Goal: Obtain resource: Obtain resource

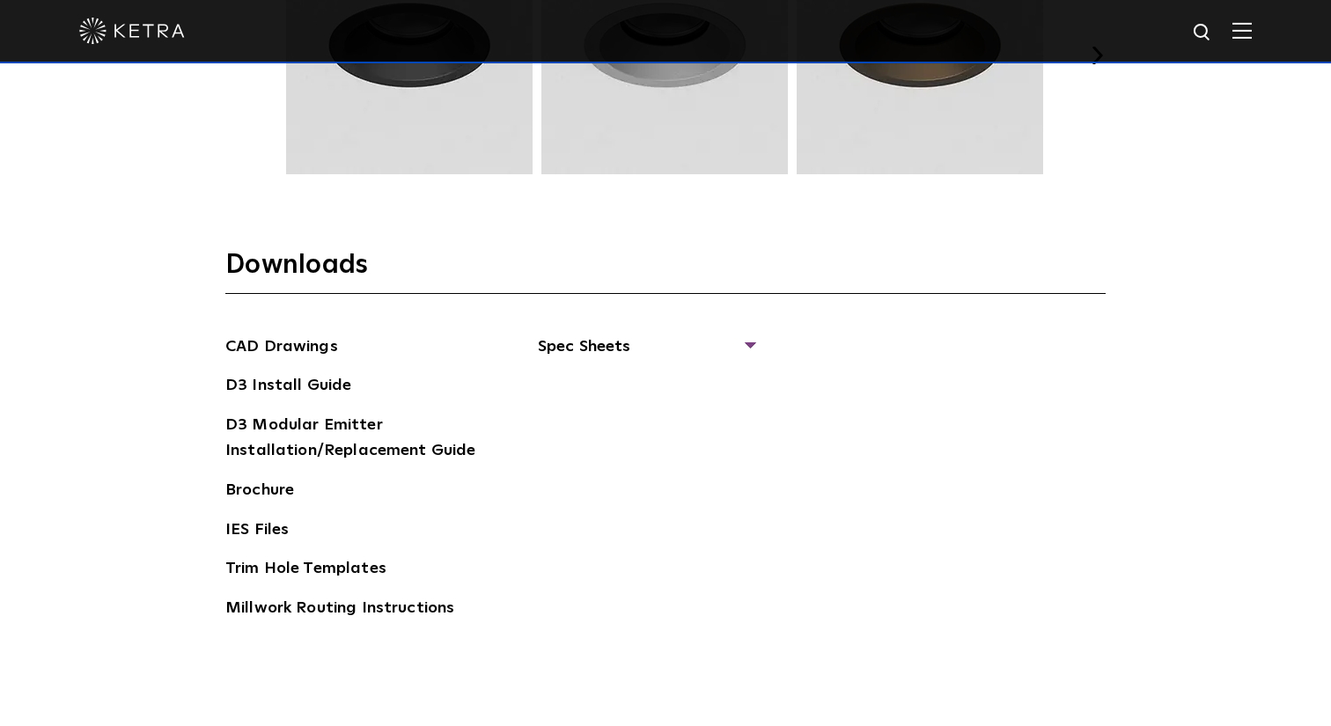
scroll to position [2613, 0]
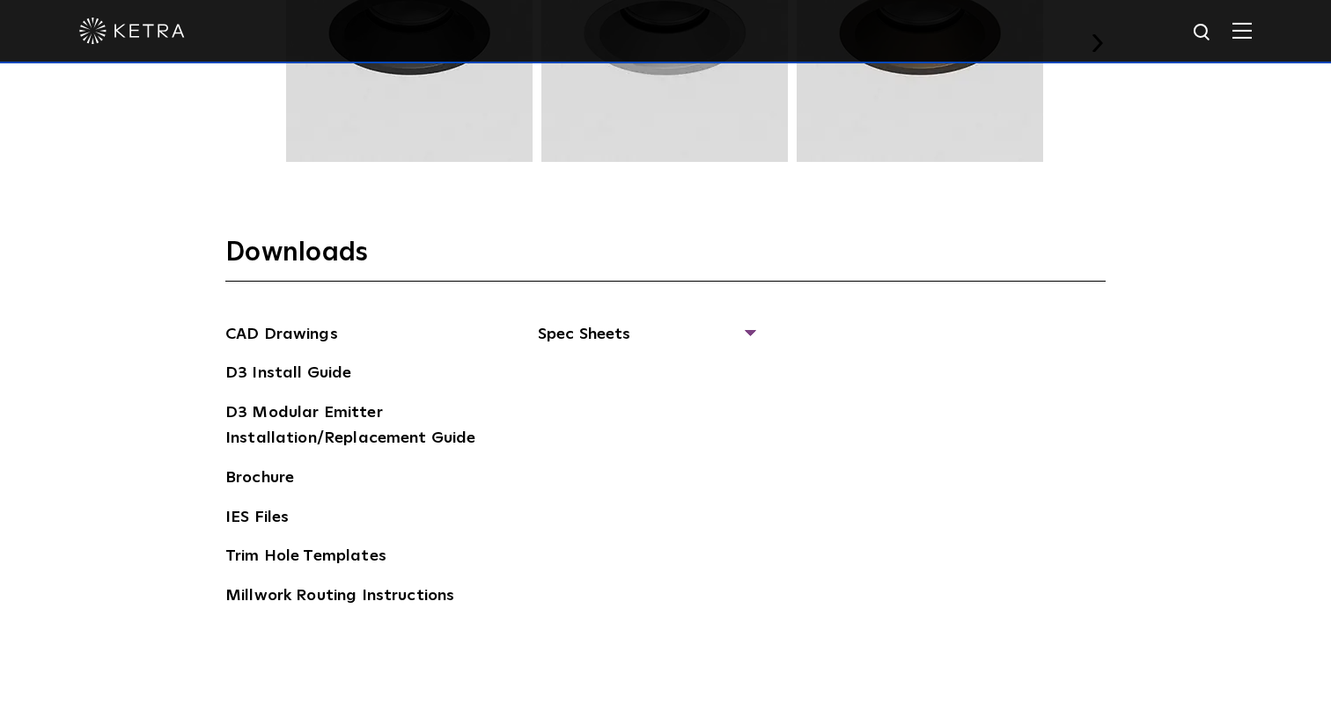
click at [613, 319] on section "Downloads CAD Drawings D3 Install Guide D3 Modular Emitter Installation/Replace…" at bounding box center [665, 438] width 880 height 405
click at [598, 332] on span "Spec Sheets" at bounding box center [646, 341] width 216 height 39
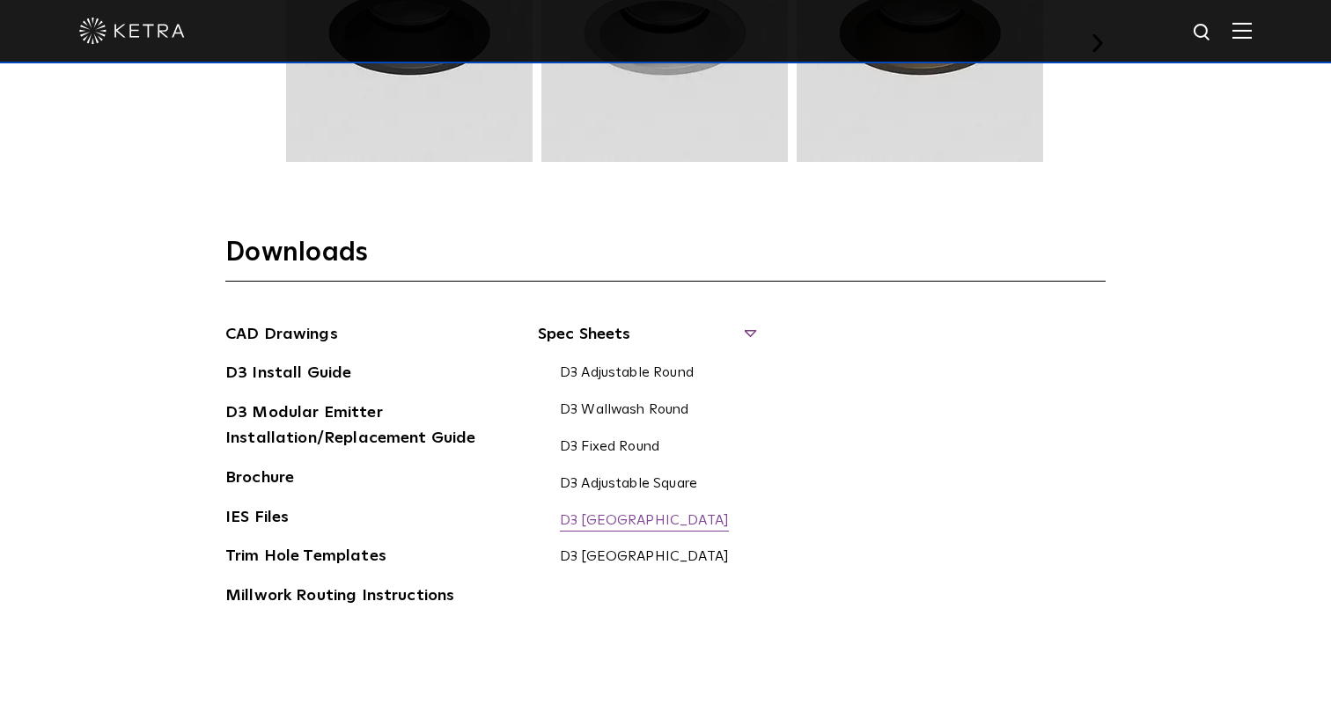
click at [618, 517] on link "D3 [GEOGRAPHIC_DATA]" at bounding box center [644, 521] width 169 height 19
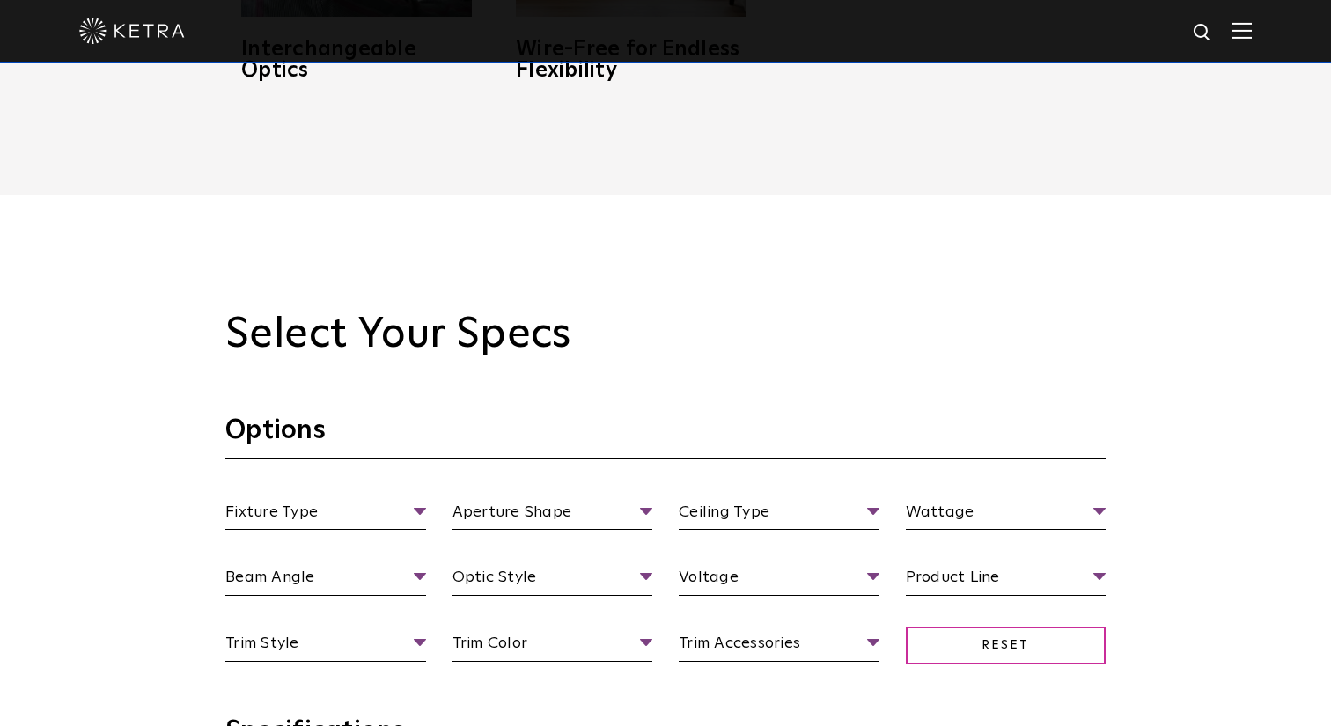
scroll to position [1378, 0]
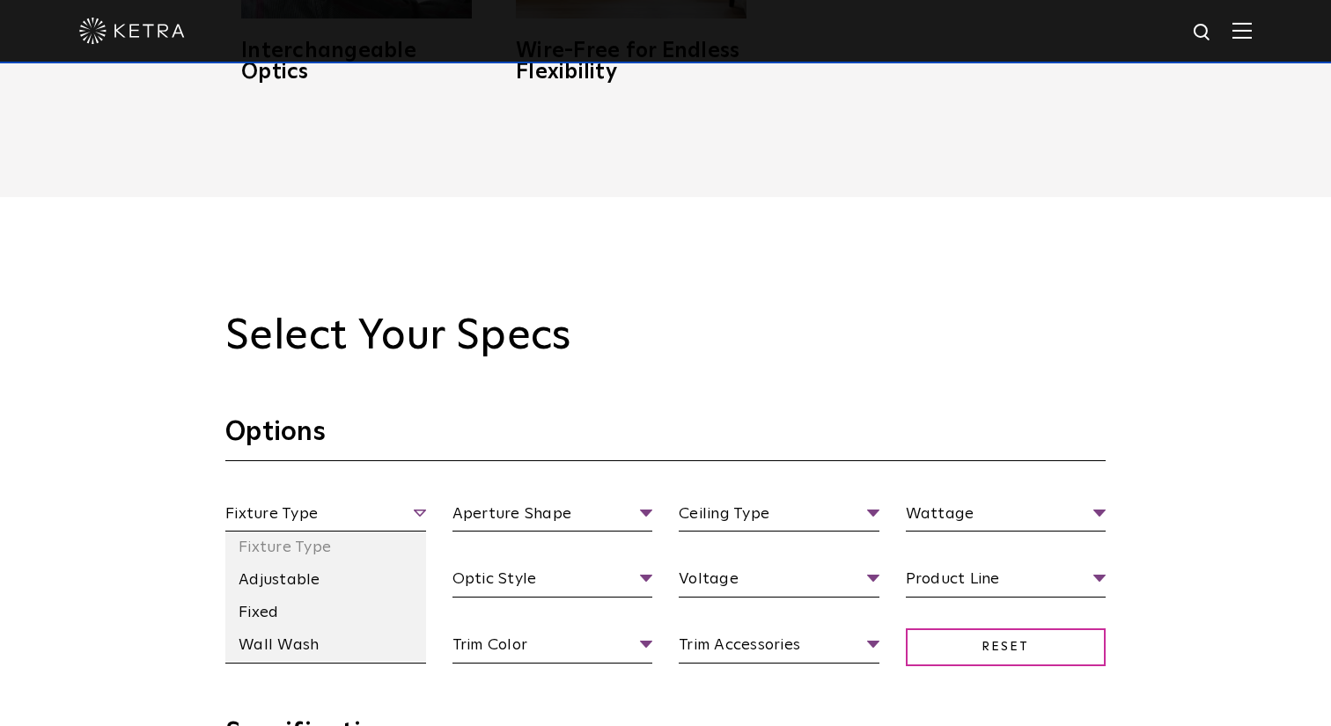
click at [350, 518] on span "Fixture Type" at bounding box center [325, 517] width 201 height 31
click at [303, 648] on li "Wall Wash" at bounding box center [325, 645] width 201 height 33
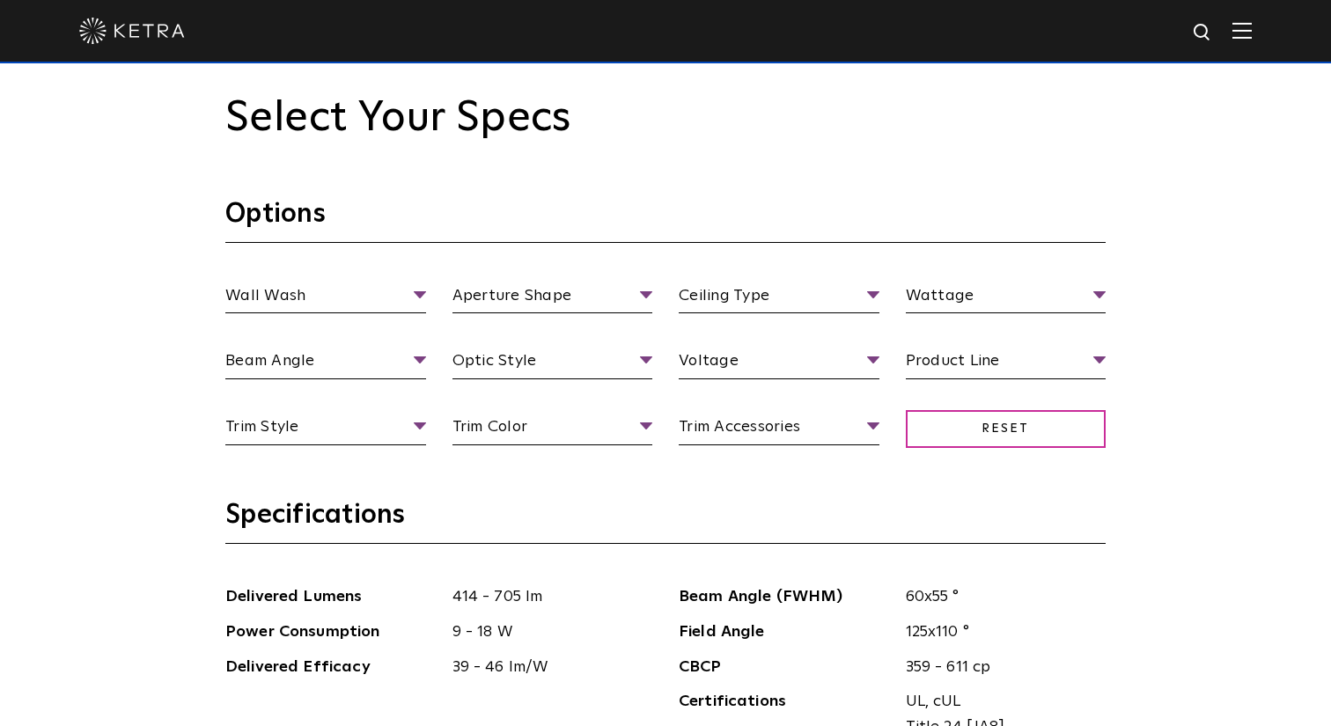
scroll to position [1642, 0]
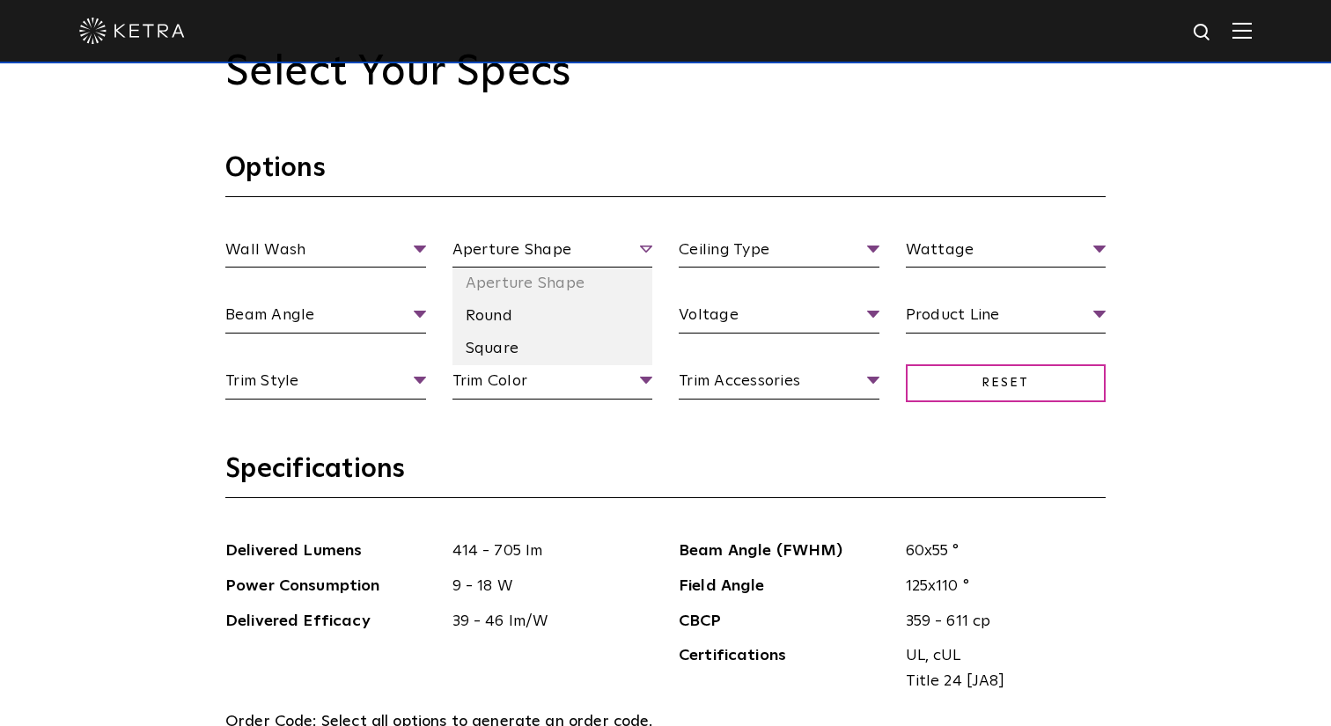
click at [506, 265] on span "Aperture Shape" at bounding box center [552, 253] width 201 height 31
click at [502, 338] on li "Square" at bounding box center [552, 349] width 201 height 33
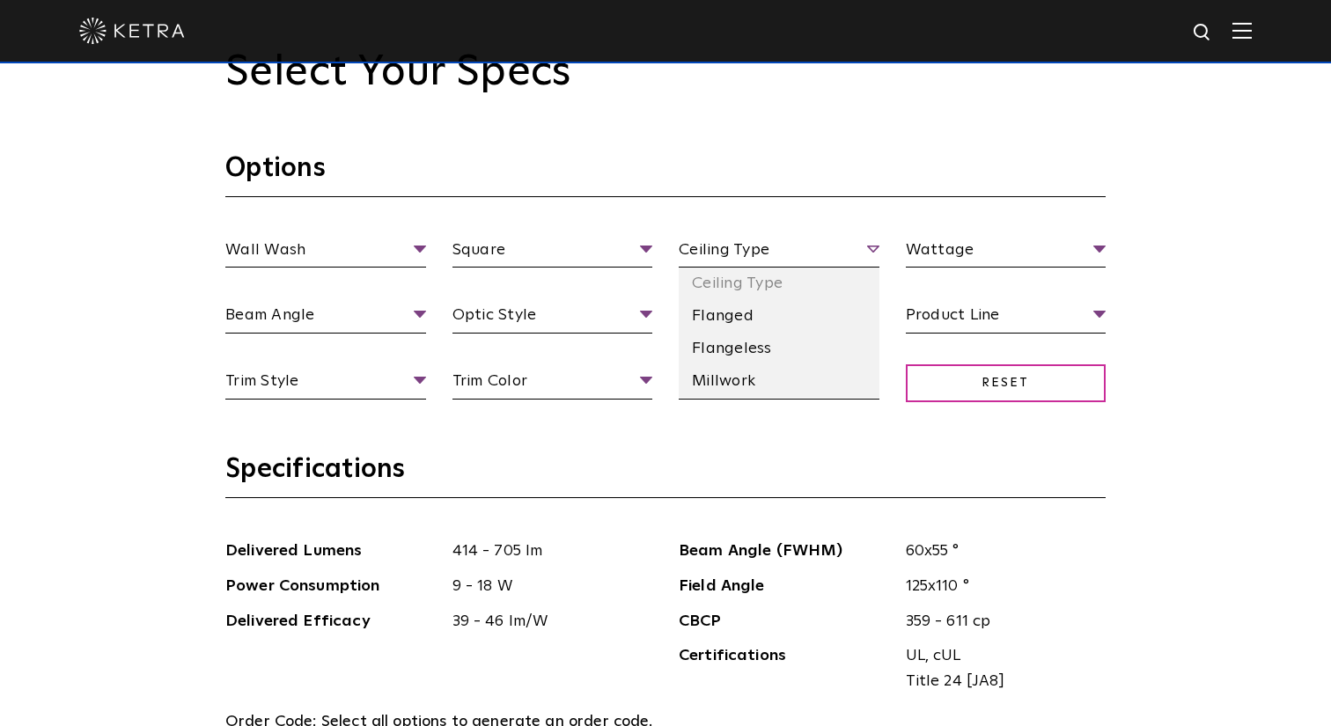
click at [785, 242] on span "Ceiling Type" at bounding box center [778, 253] width 201 height 31
click at [757, 381] on li "Millwork" at bounding box center [778, 381] width 201 height 33
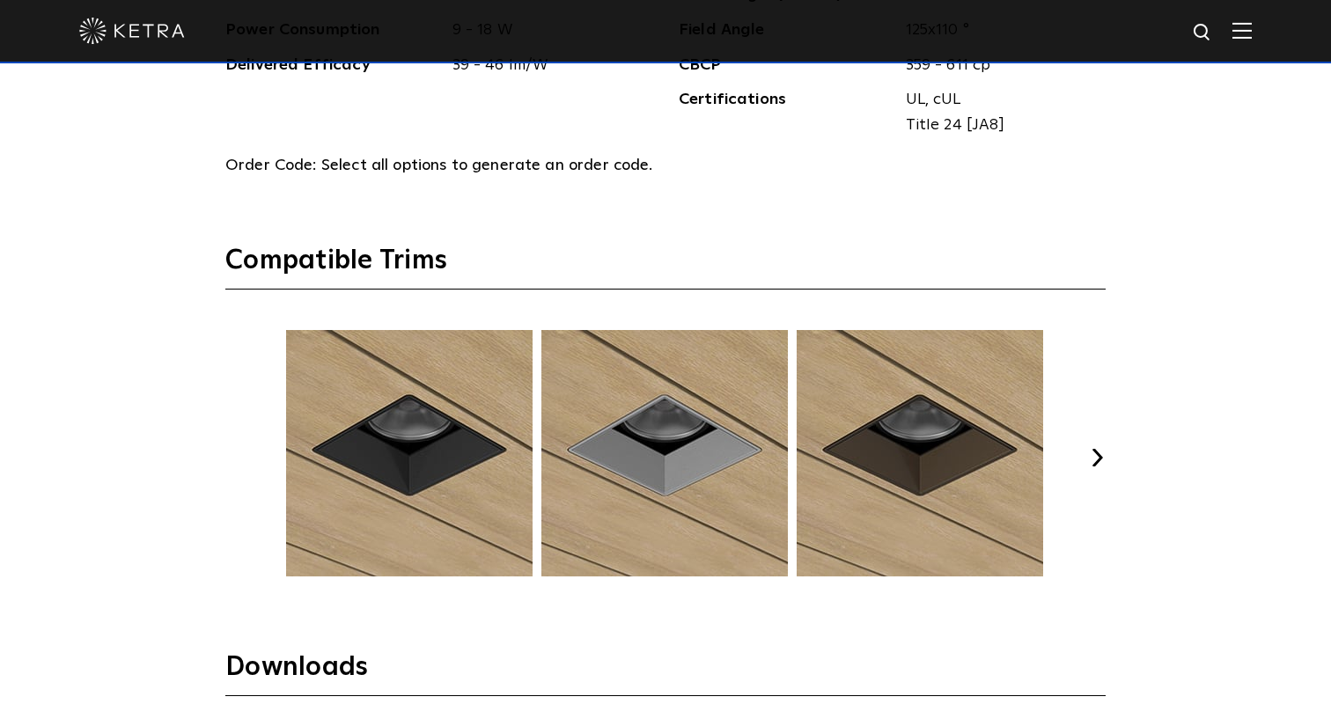
scroll to position [2209, 0]
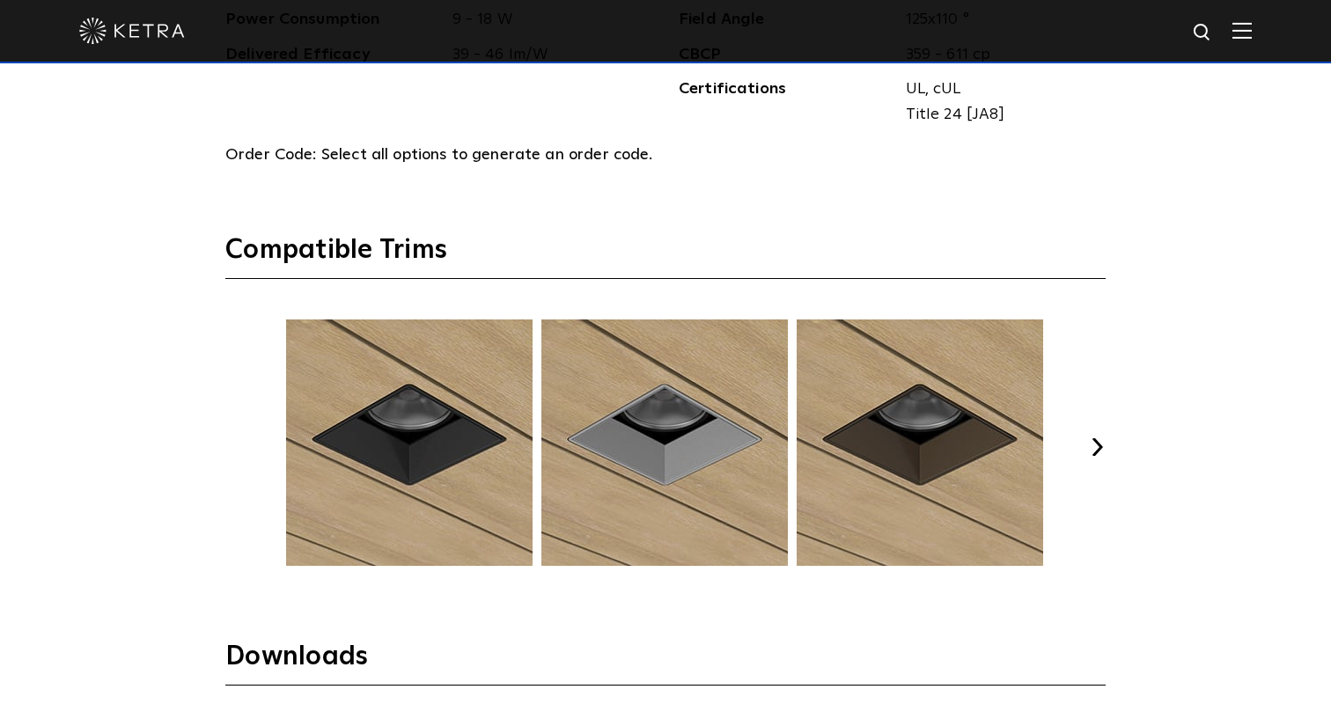
click at [1105, 448] on div "Select Your Specs Options Wall Wash Fixture Type Adjustable Fixed Wall Wash Squ…" at bounding box center [665, 263] width 915 height 1564
click at [1096, 446] on button "Next" at bounding box center [1097, 447] width 18 height 18
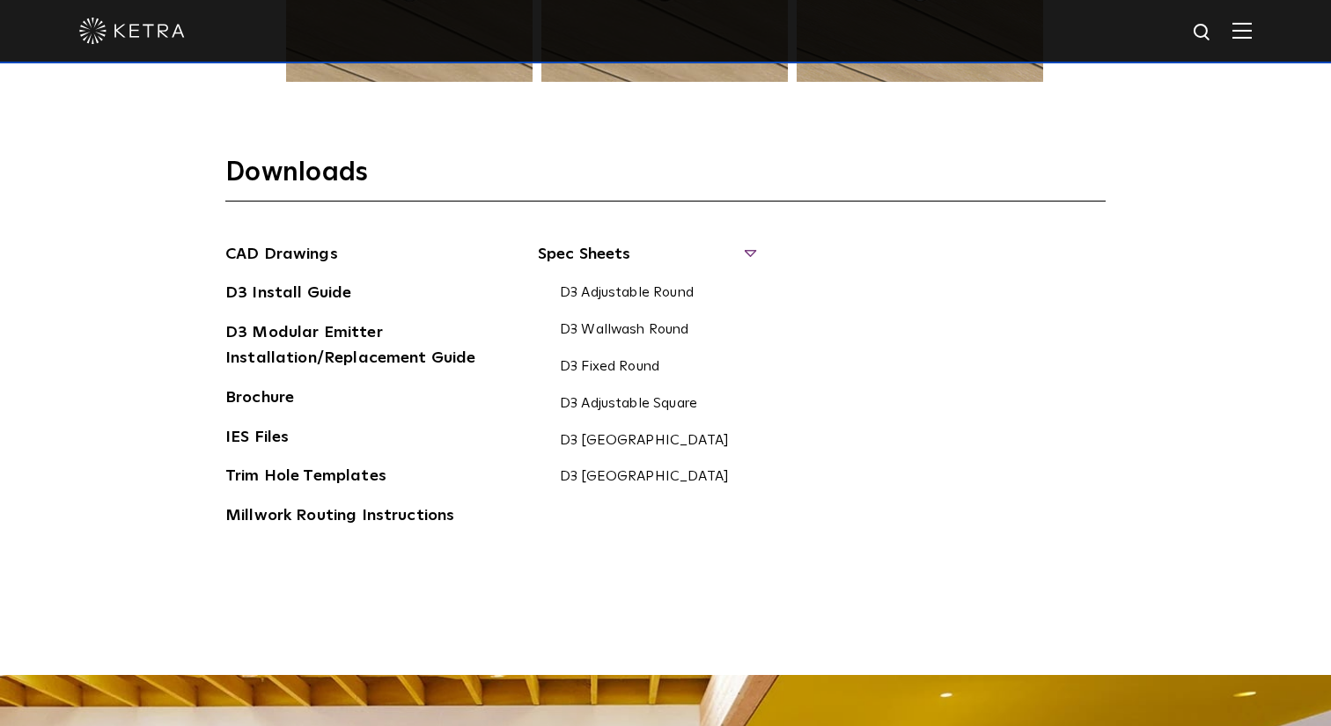
scroll to position [2696, 0]
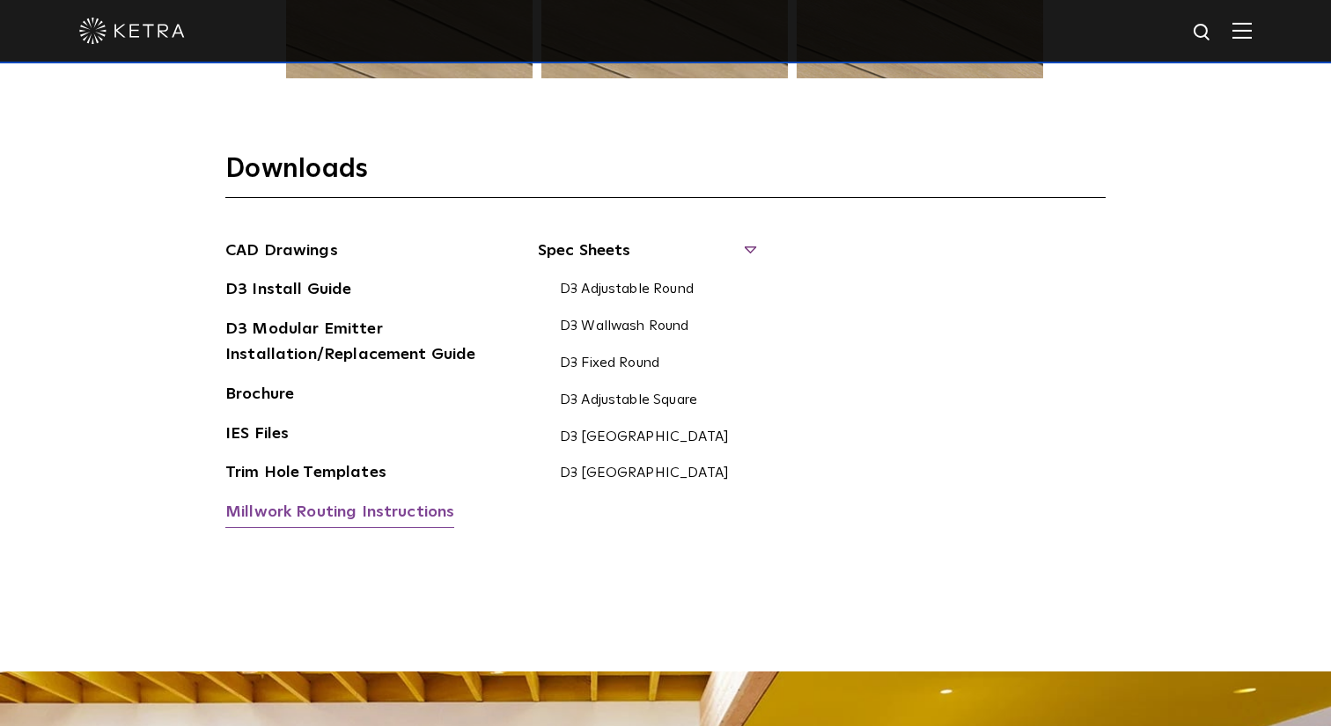
click at [384, 510] on link "Millwork Routing Instructions" at bounding box center [339, 514] width 229 height 28
click at [628, 436] on link "D3 [GEOGRAPHIC_DATA]" at bounding box center [644, 438] width 169 height 19
